Goal: Task Accomplishment & Management: Manage account settings

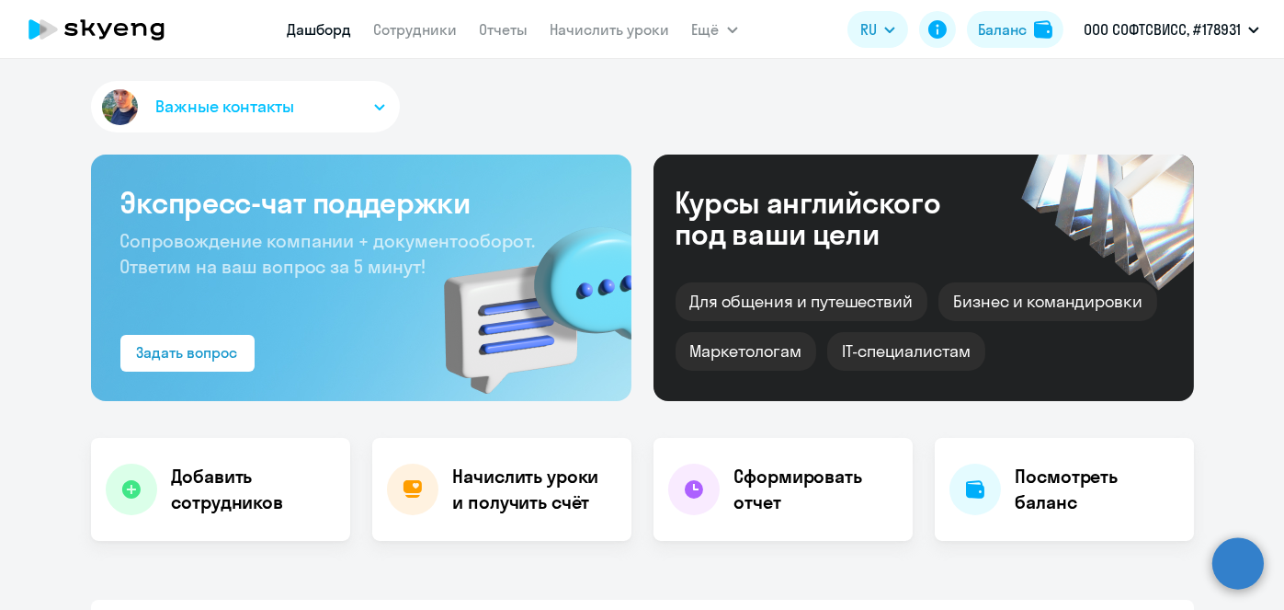
click at [623, 35] on link "Начислить уроки" at bounding box center [611, 29] width 120 height 18
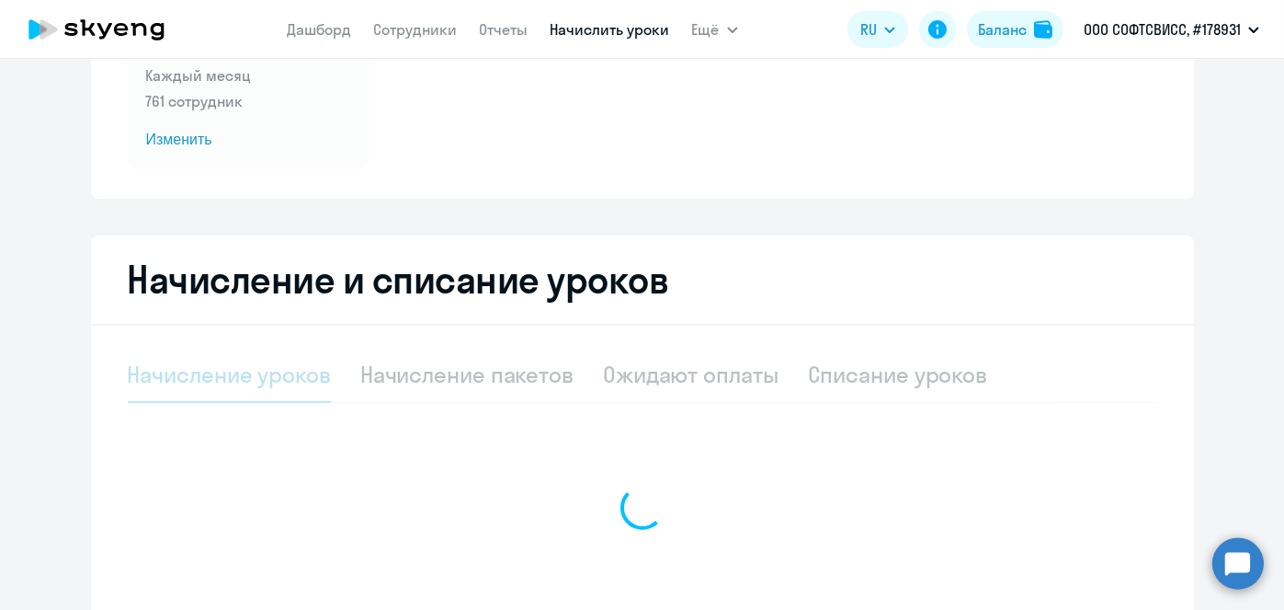
scroll to position [234, 0]
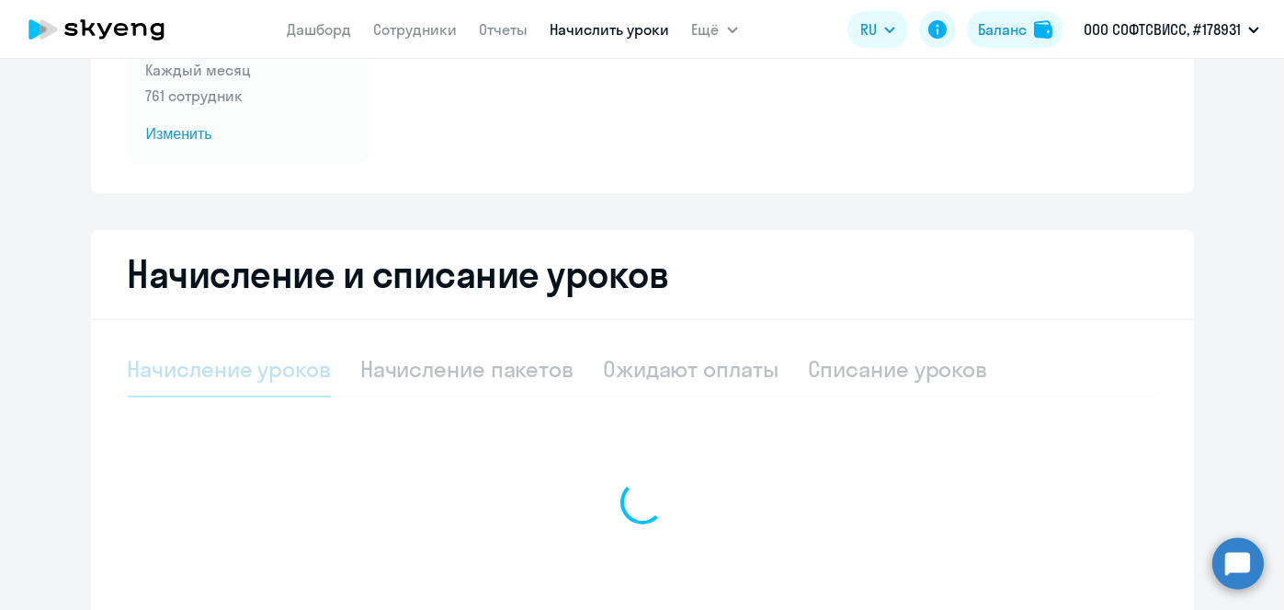
select select "10"
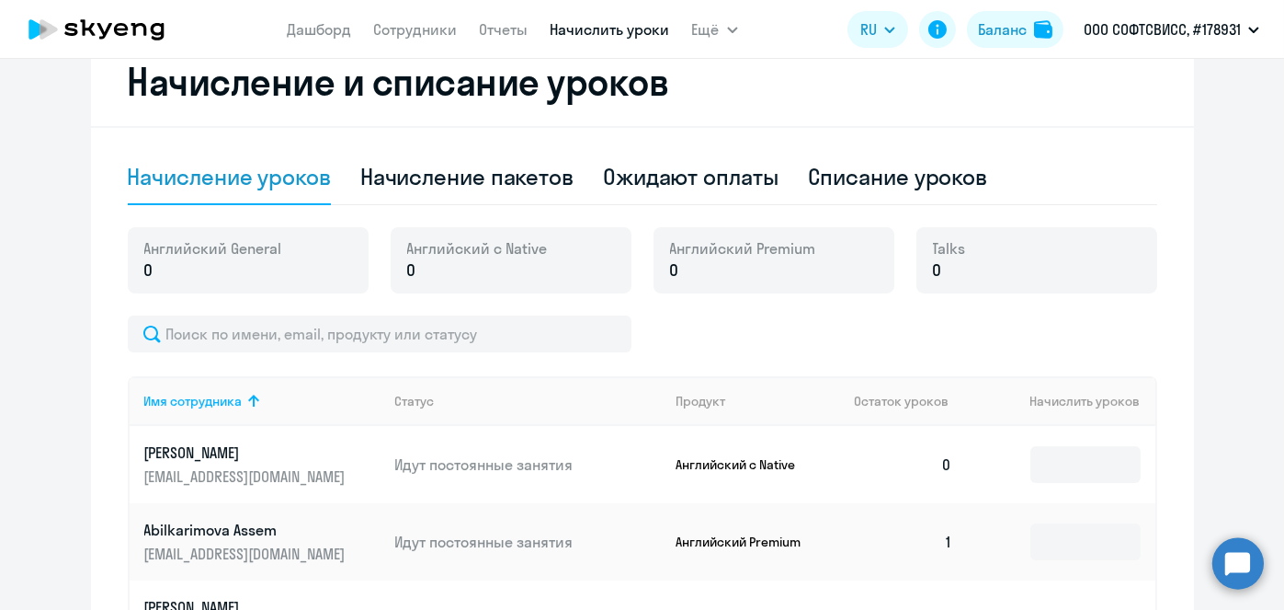
scroll to position [428, 0]
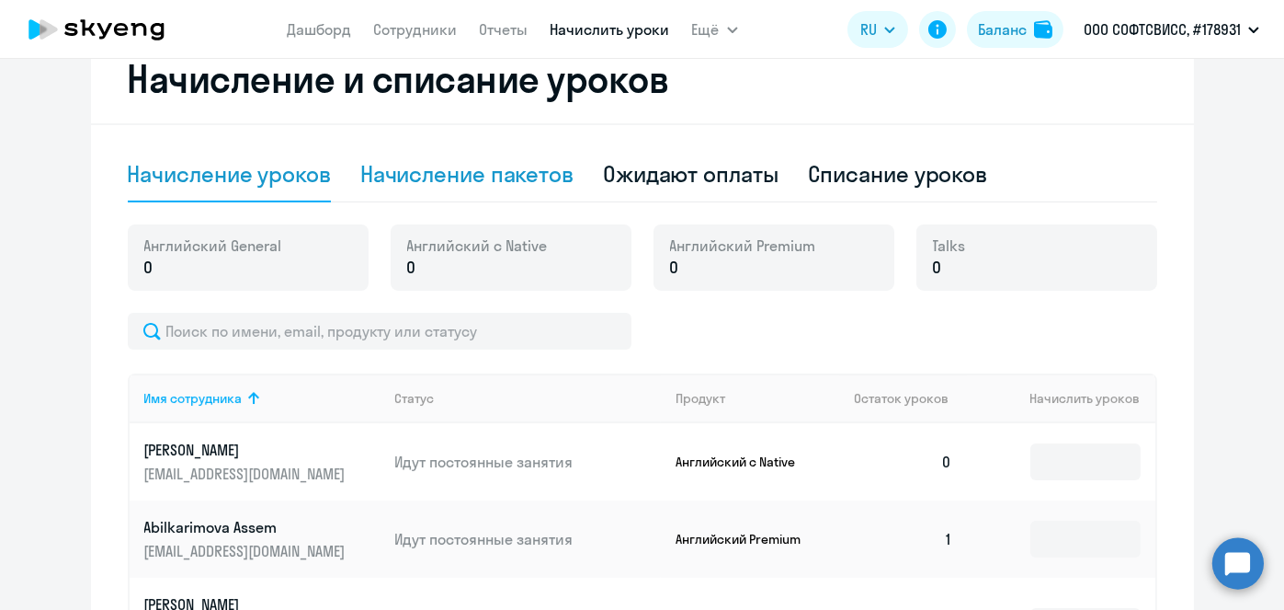
click at [487, 178] on div "Начисление пакетов" at bounding box center [466, 173] width 213 height 29
select select "10"
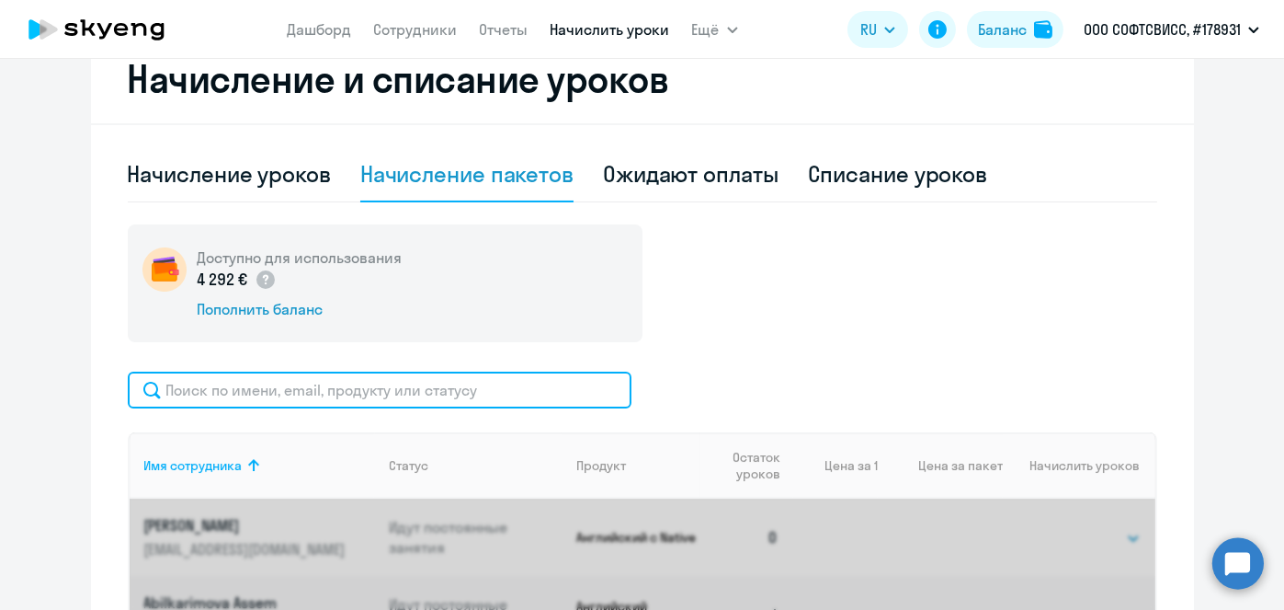
click at [540, 387] on input "text" at bounding box center [380, 389] width 504 height 37
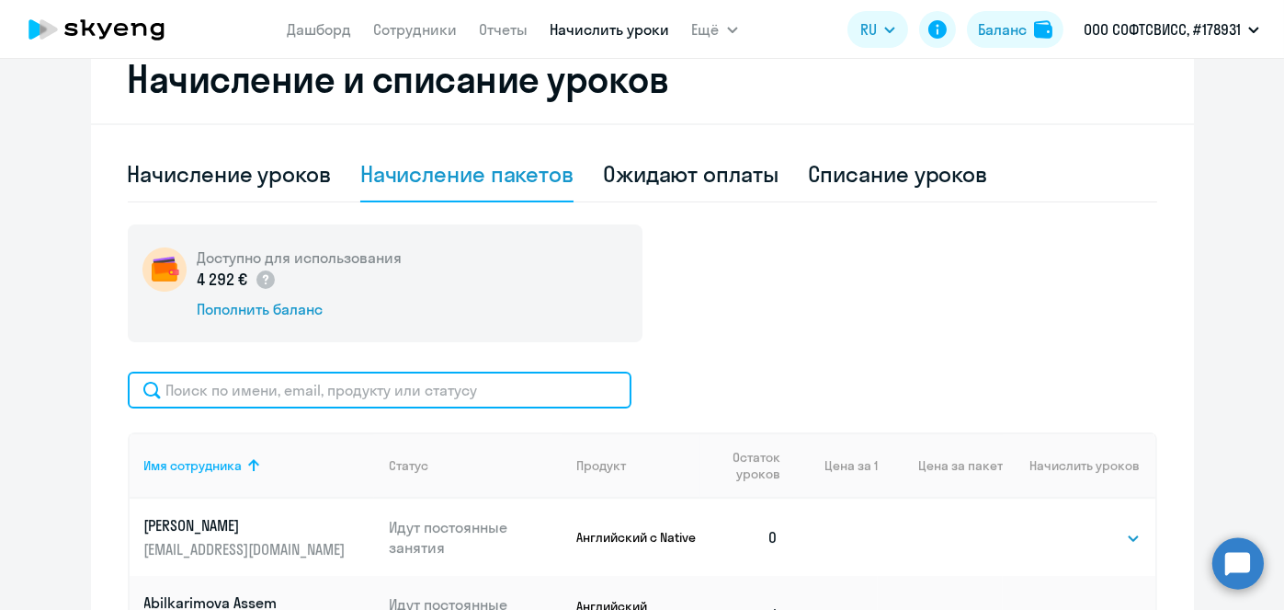
paste input "Sysoev"
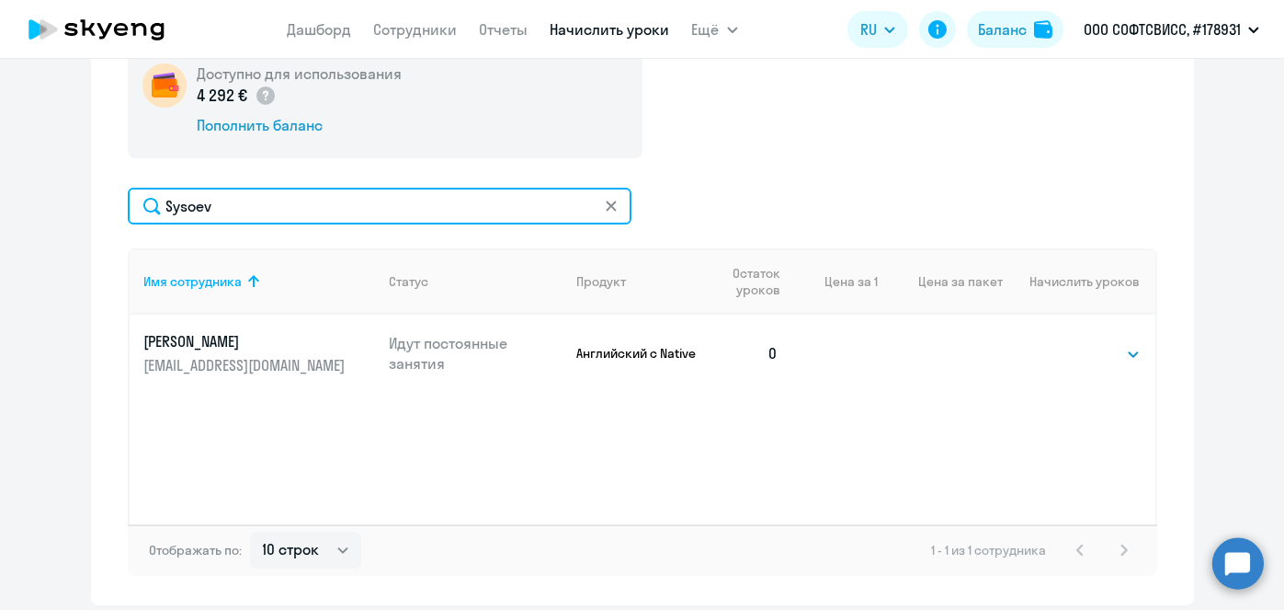
scroll to position [613, 0]
type input "Sysoev"
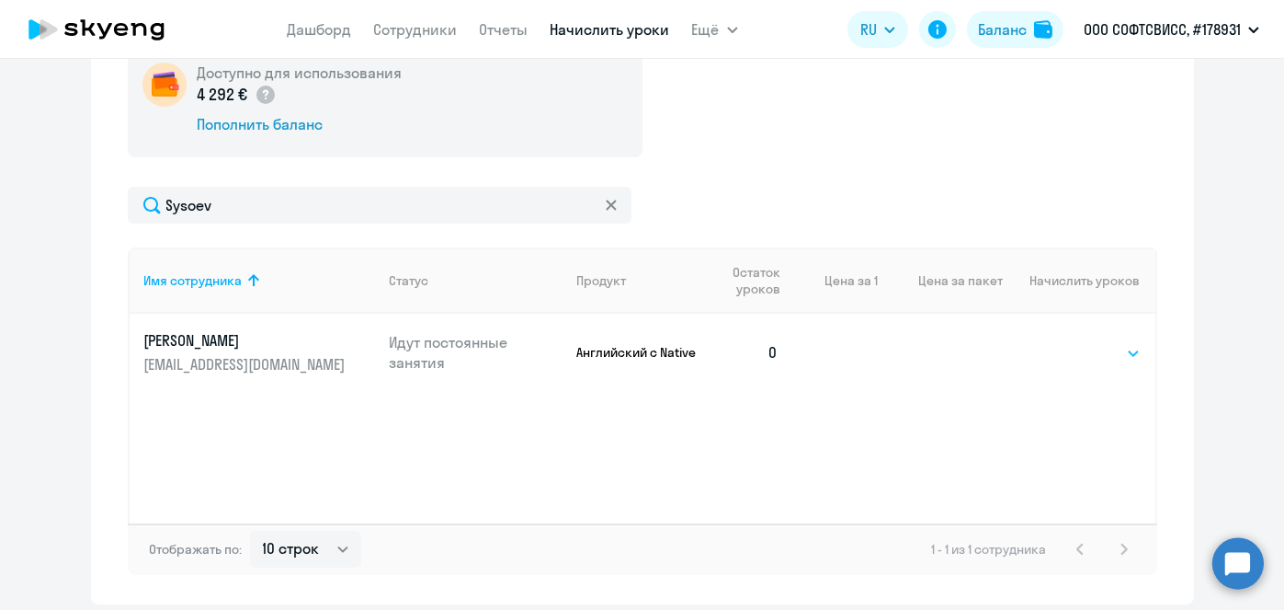
click at [1108, 356] on select "Выбрать 1 4 5 9 10 13" at bounding box center [1103, 353] width 75 height 22
select select "4"
click at [1066, 342] on select "Выбрать 1 4 5 9 10 13" at bounding box center [1103, 353] width 75 height 22
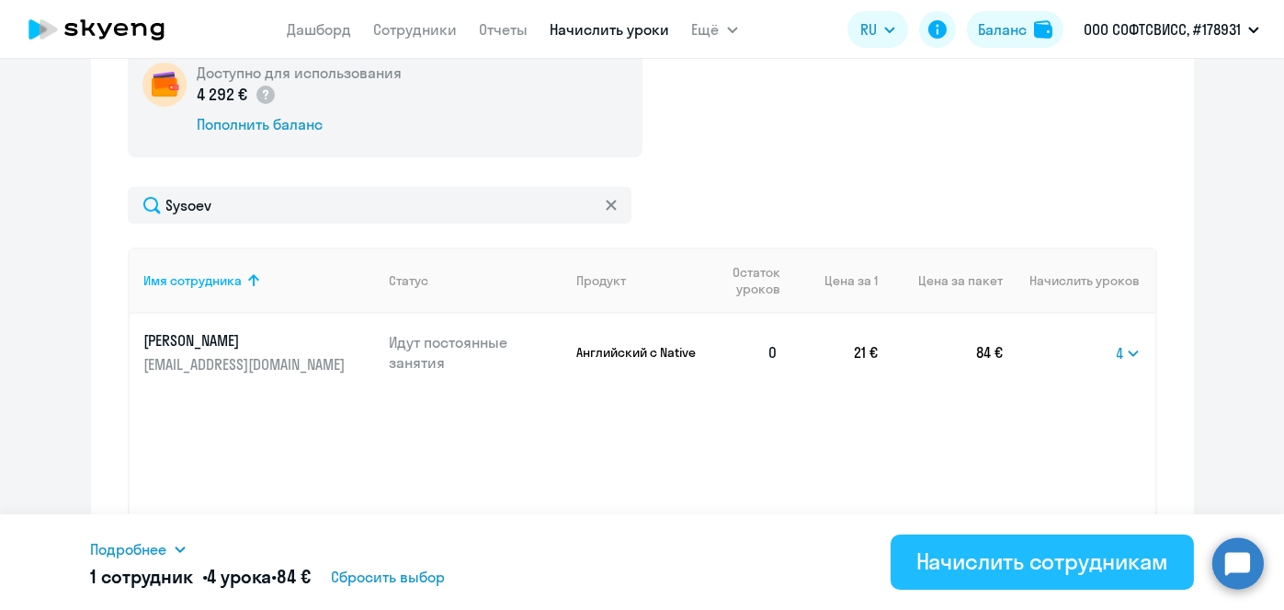
click at [1065, 565] on div "Начислить сотрудникам" at bounding box center [1043, 560] width 252 height 29
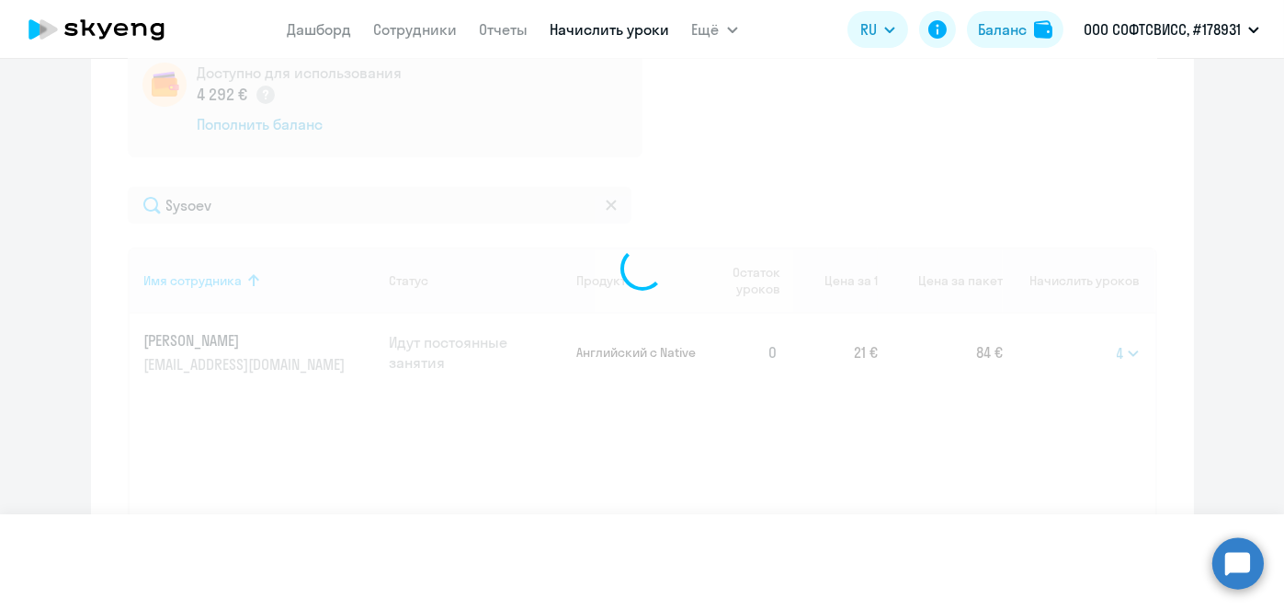
select select
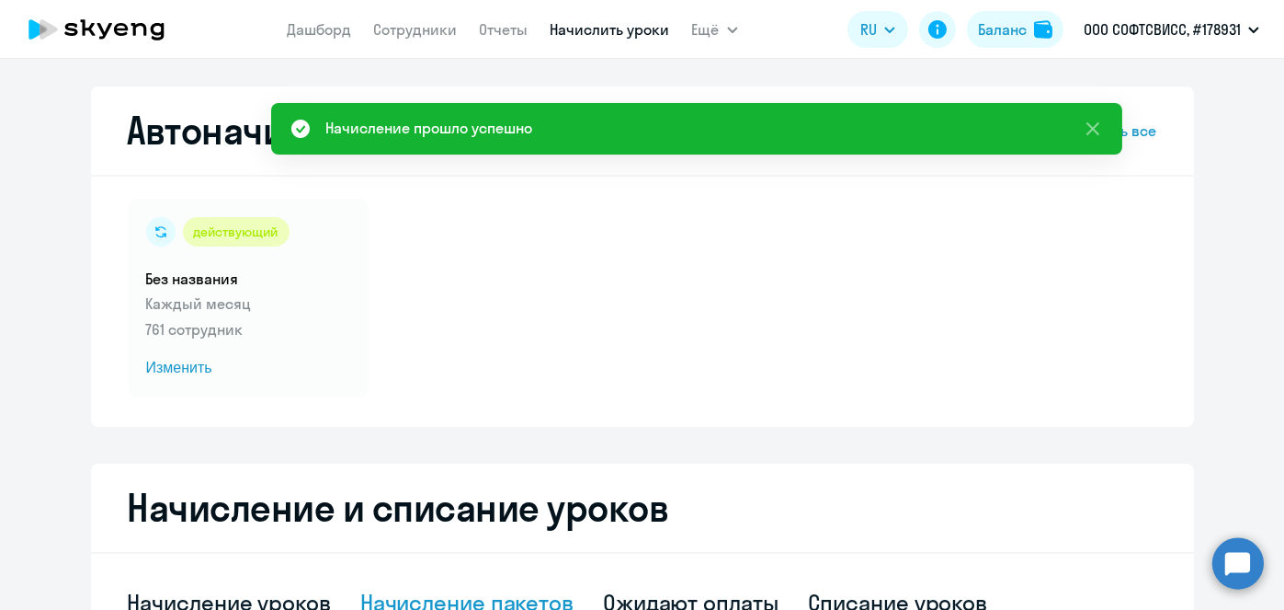
scroll to position [57, 0]
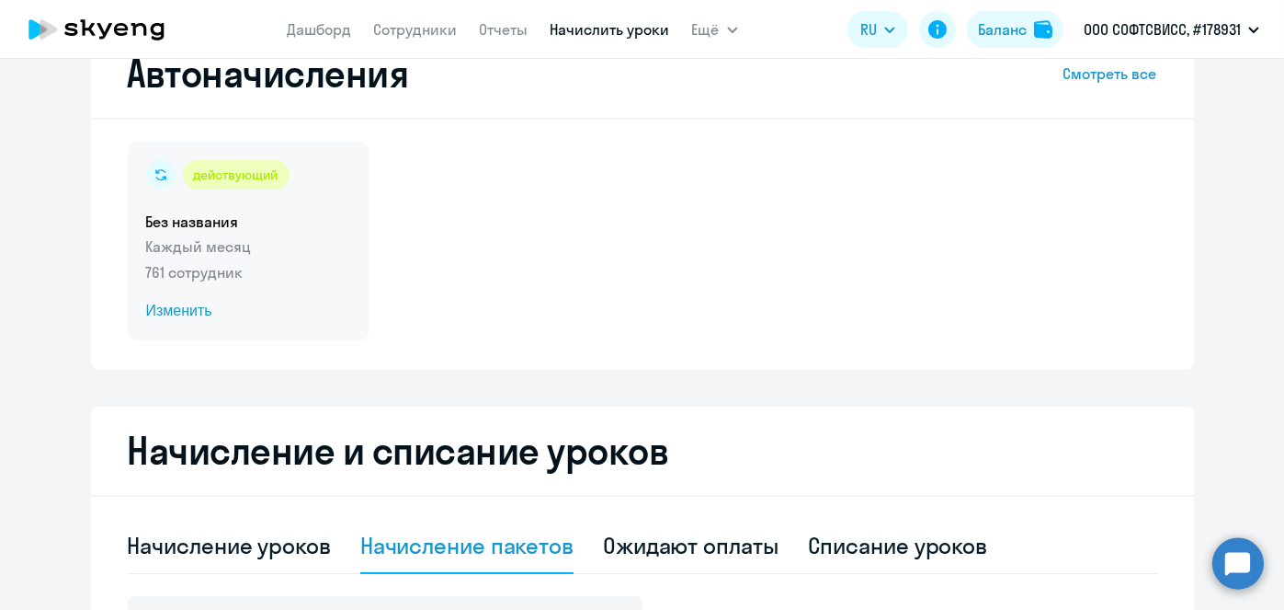
click at [184, 317] on span "Изменить" at bounding box center [248, 311] width 204 height 22
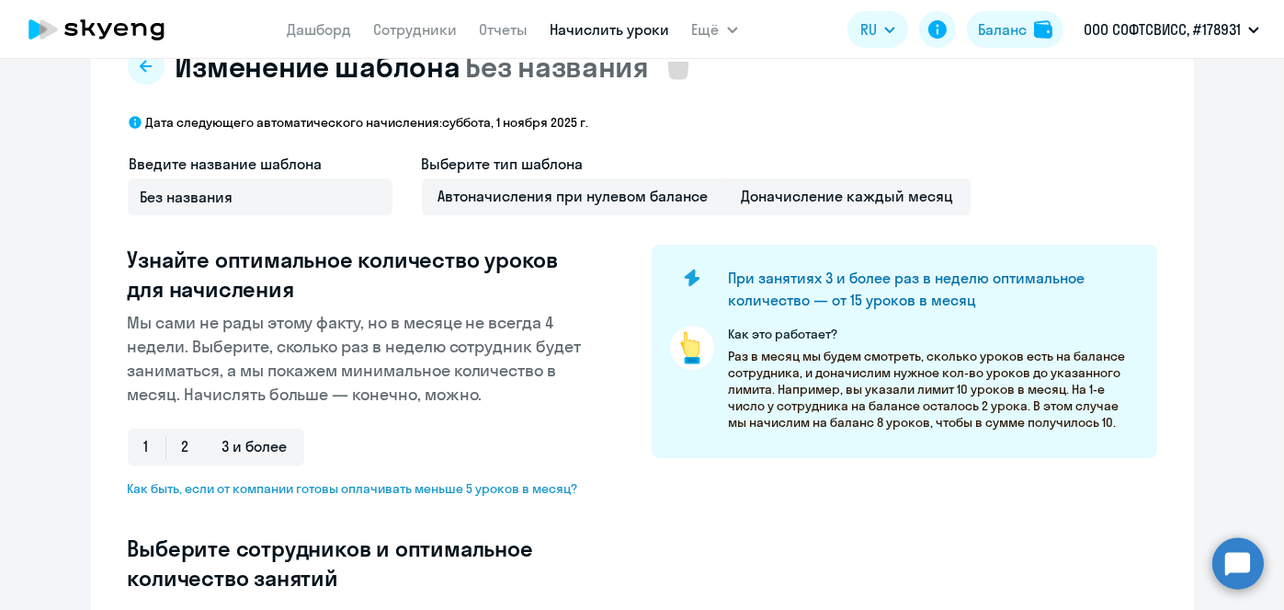
select select "10"
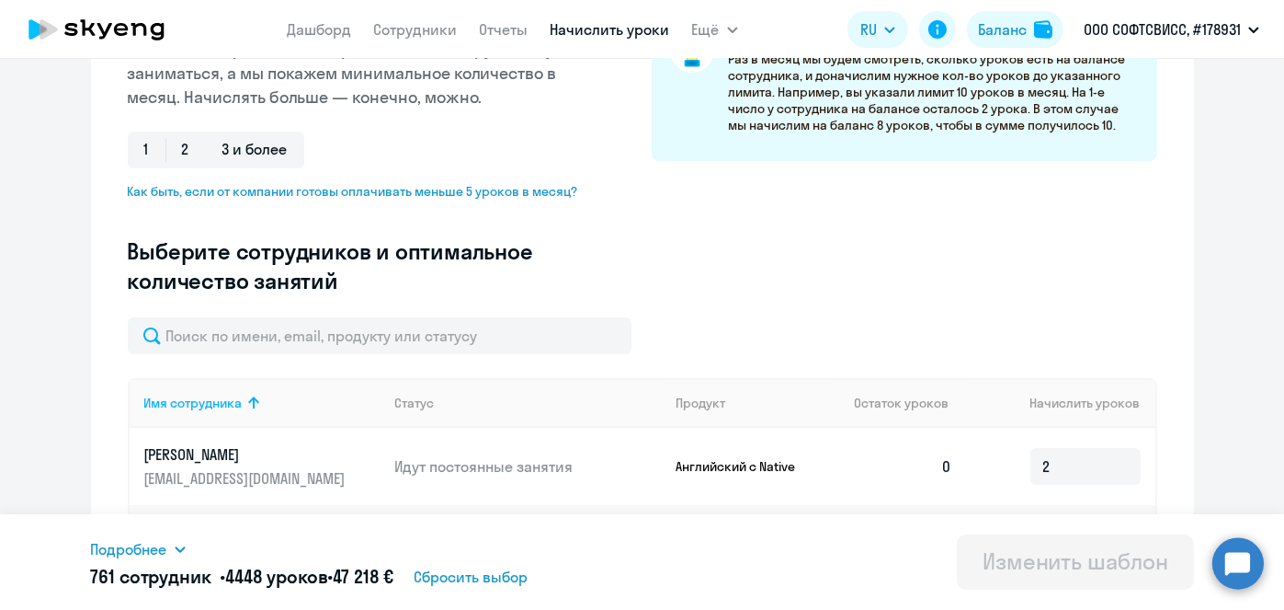
scroll to position [372, 0]
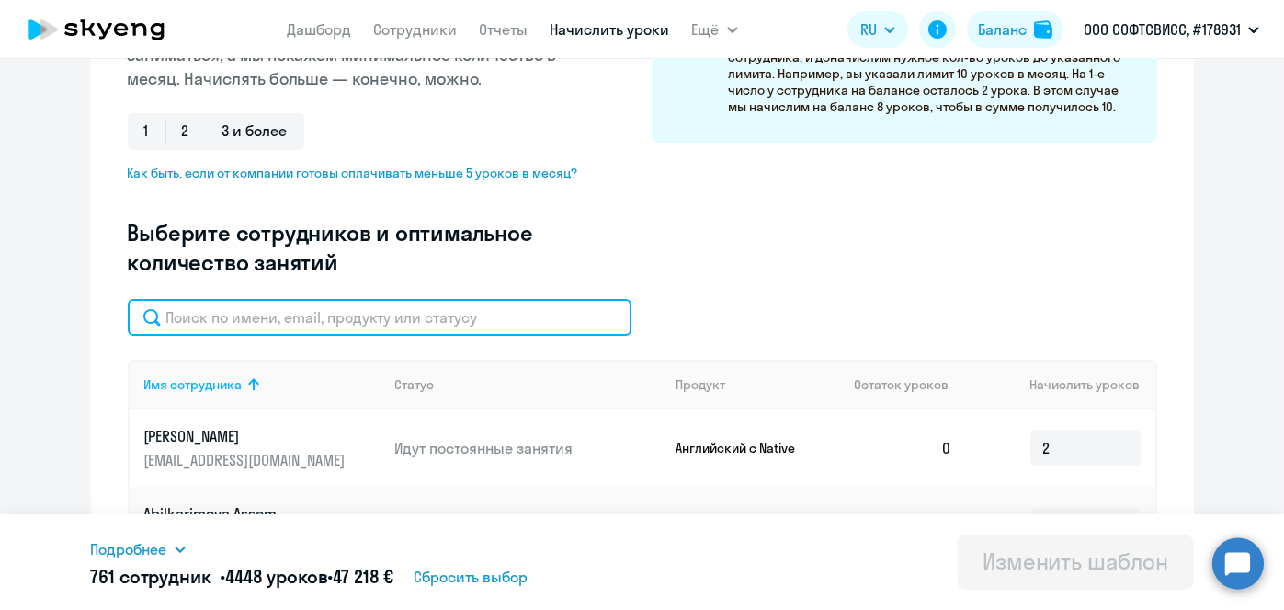
click at [585, 307] on input "text" at bounding box center [380, 317] width 504 height 37
paste input "Sysoev"
type input "Sysoev"
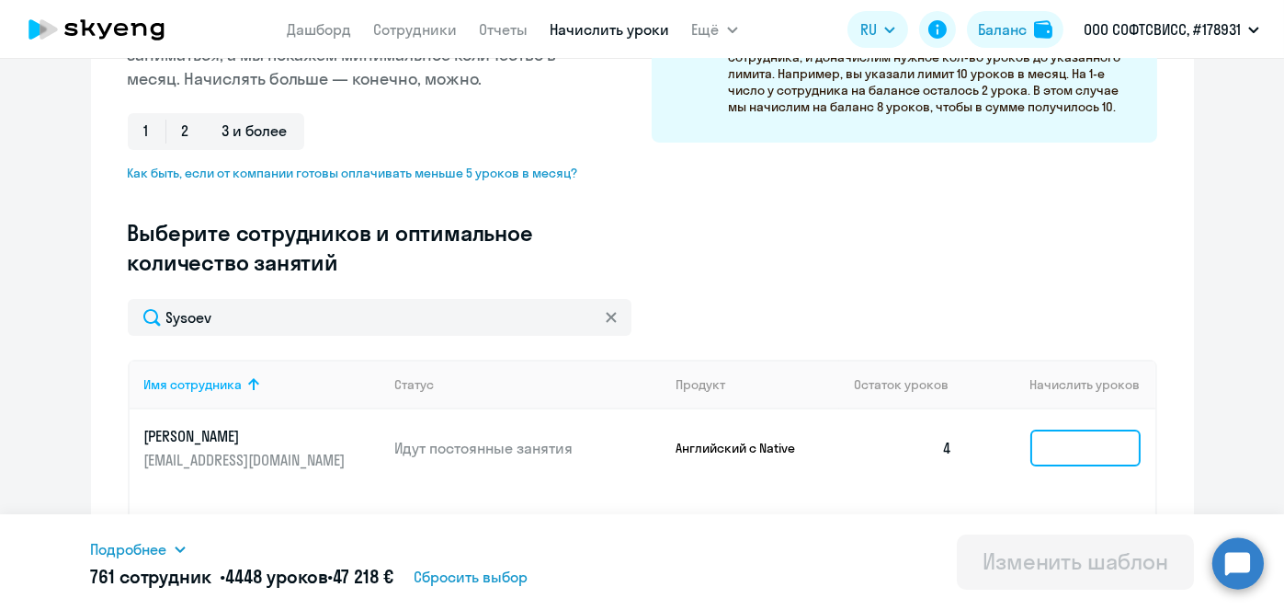
click at [1055, 440] on input at bounding box center [1086, 447] width 110 height 37
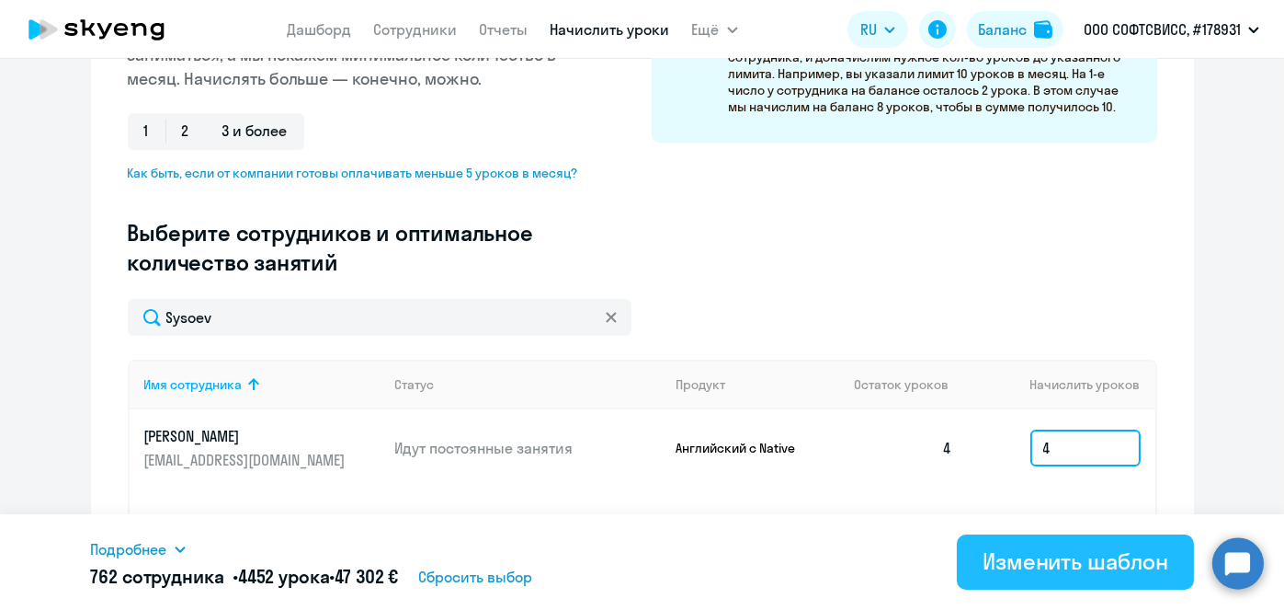
type input "4"
click at [1033, 572] on div "Изменить шаблон" at bounding box center [1076, 560] width 186 height 29
